Goal: Information Seeking & Learning: Learn about a topic

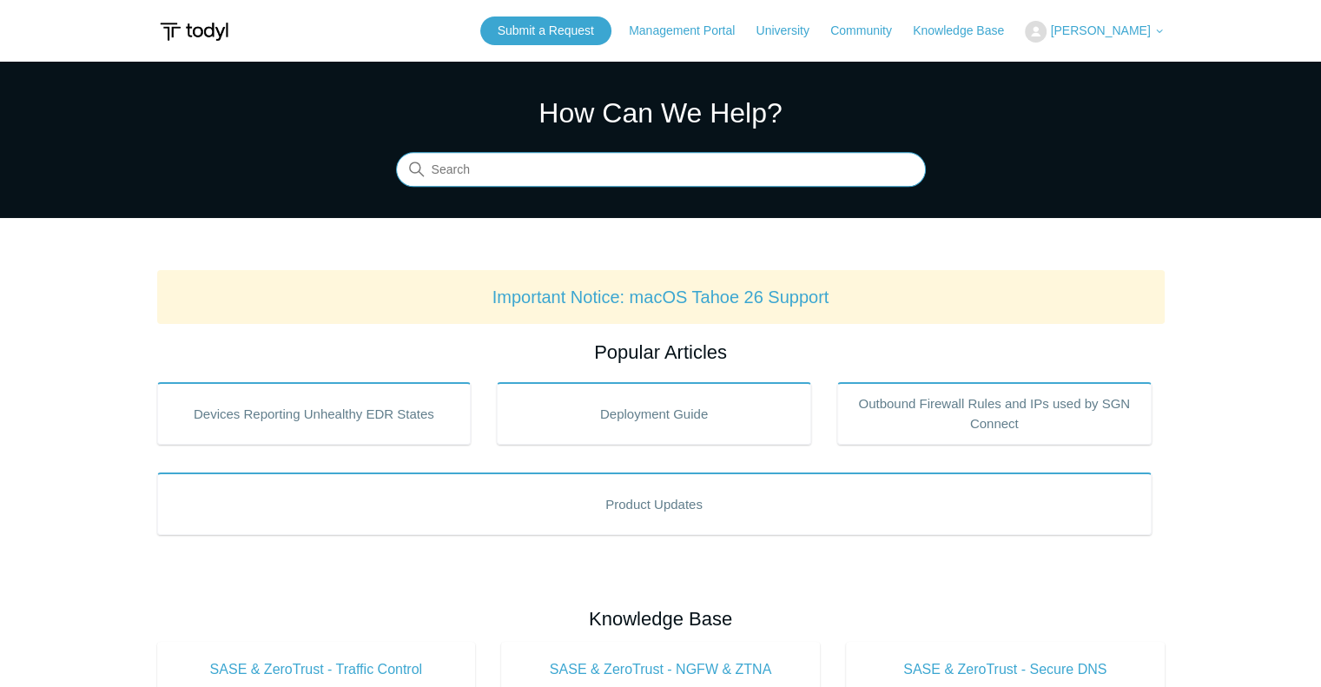
click at [637, 170] on input "Search" at bounding box center [661, 170] width 530 height 35
type input "mobile phone"
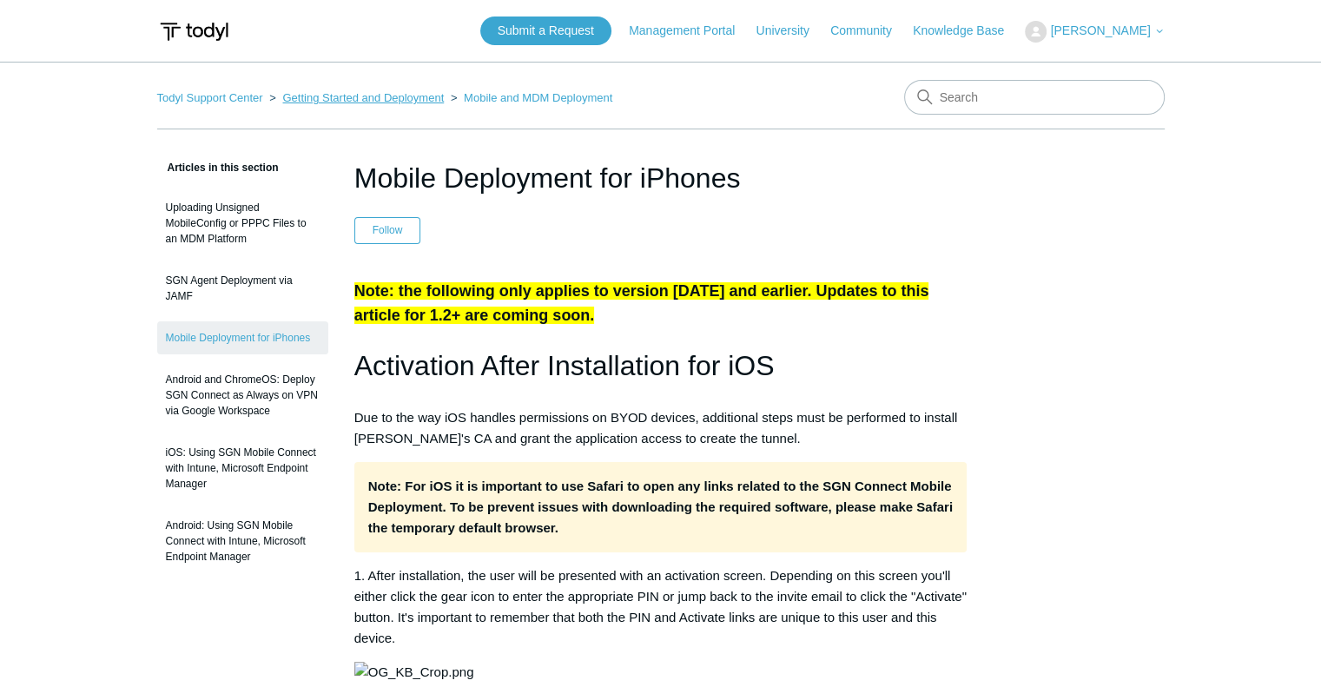
click at [374, 96] on link "Getting Started and Deployment" at bounding box center [363, 97] width 162 height 13
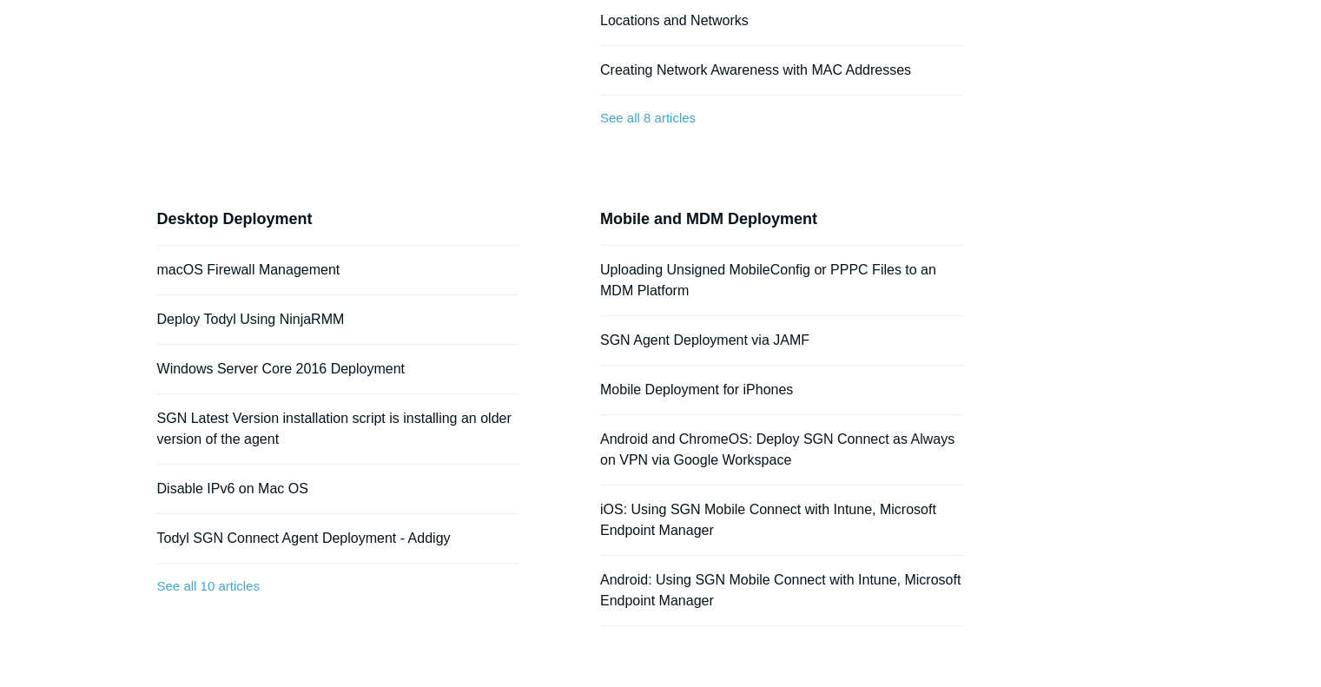
scroll to position [462, 0]
click at [709, 385] on link "Mobile Deployment for iPhones" at bounding box center [696, 389] width 193 height 15
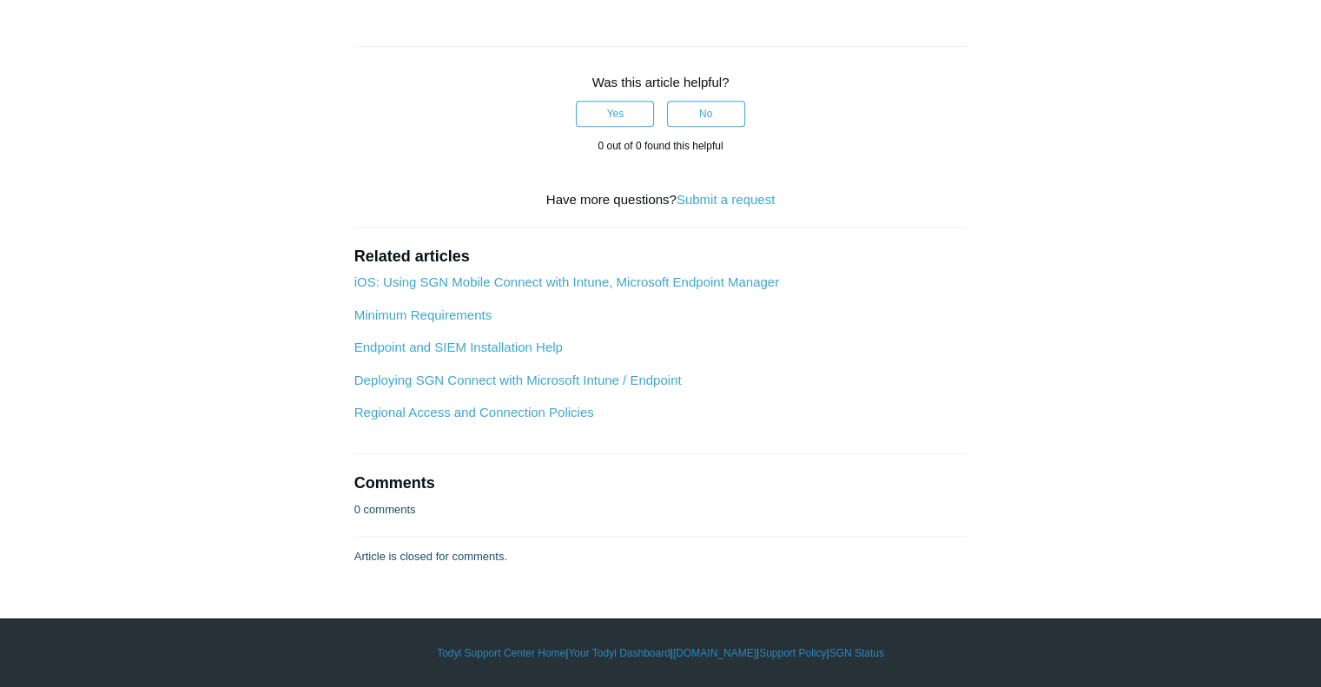
scroll to position [3828, 0]
